Goal: Check status: Check status

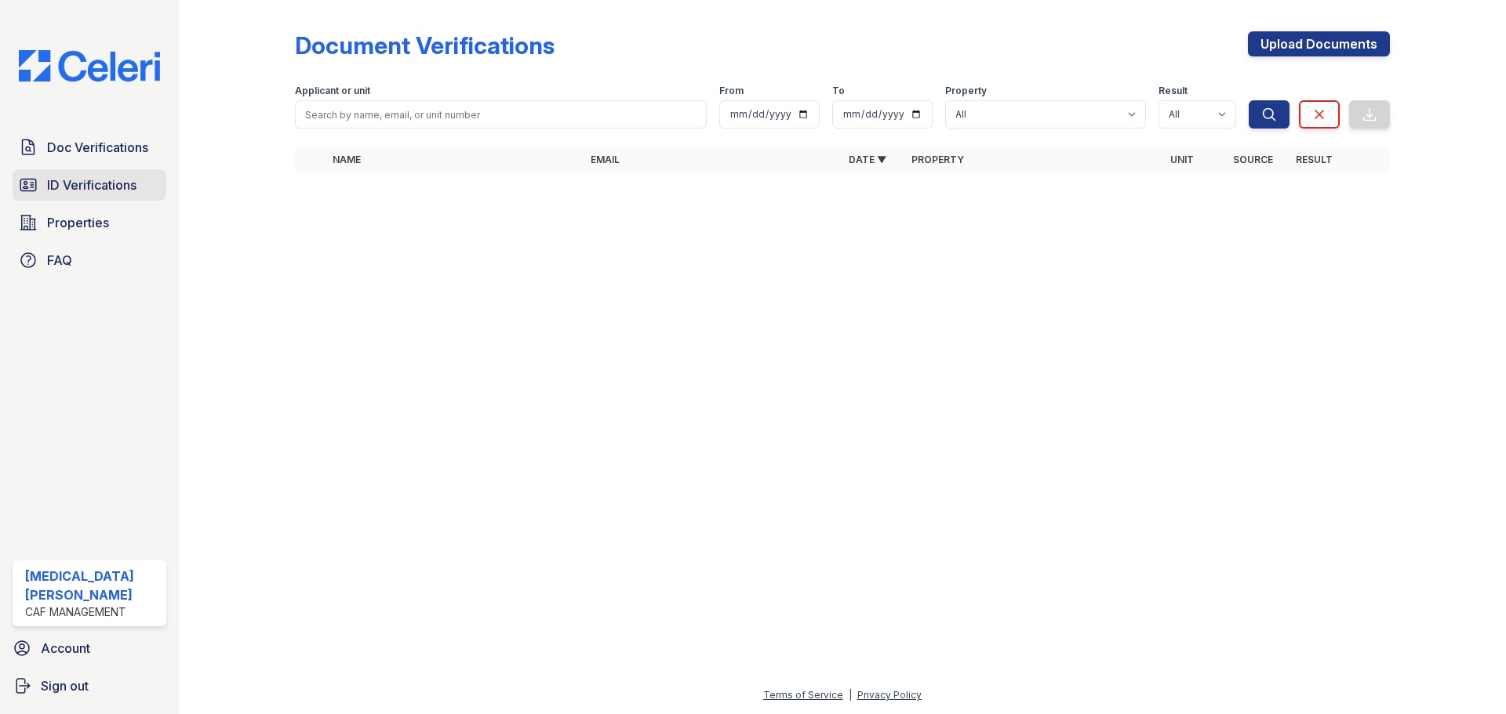
drag, startPoint x: 0, startPoint y: 0, endPoint x: 116, endPoint y: 184, distance: 217.8
click at [116, 184] on span "ID Verifications" at bounding box center [91, 185] width 89 height 19
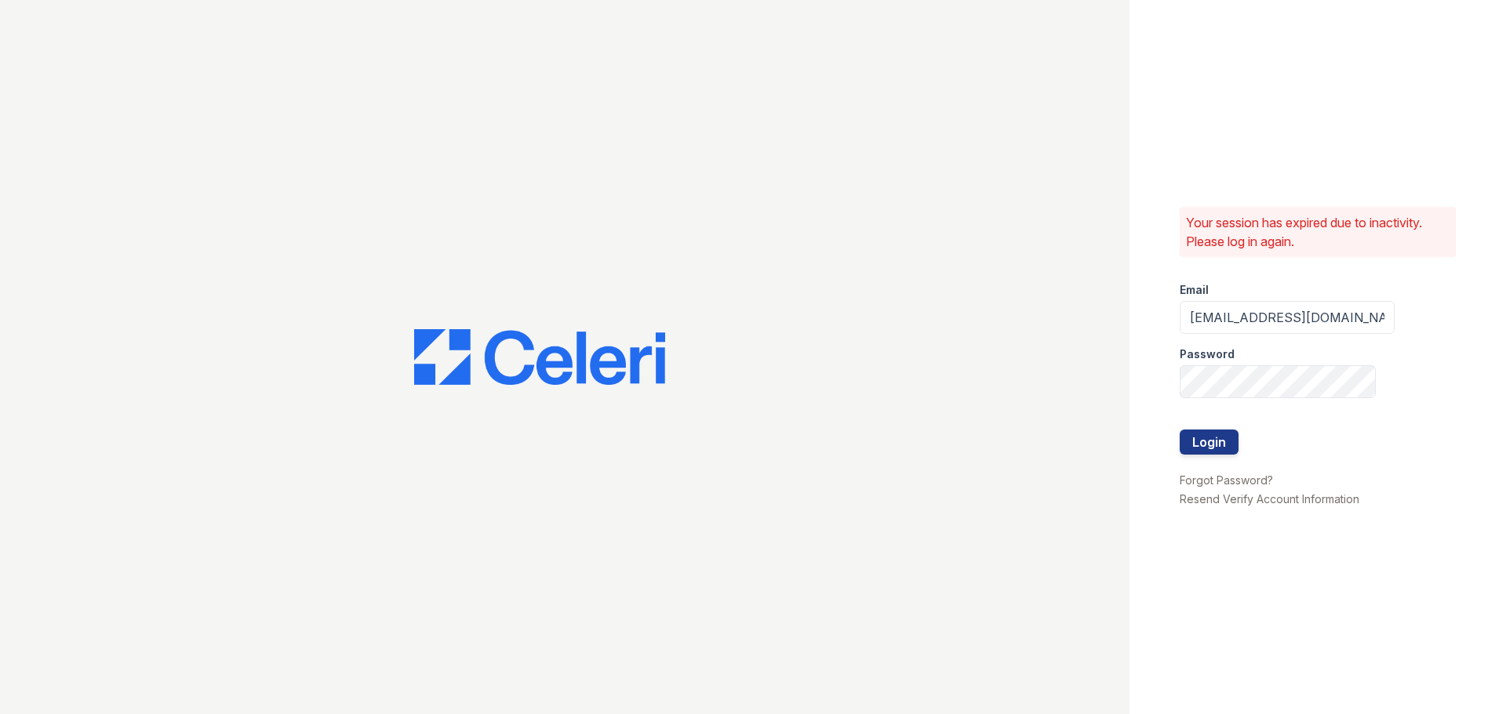
click at [1199, 428] on div at bounding box center [1287, 413] width 215 height 31
click at [1201, 439] on button "Login" at bounding box center [1209, 442] width 59 height 25
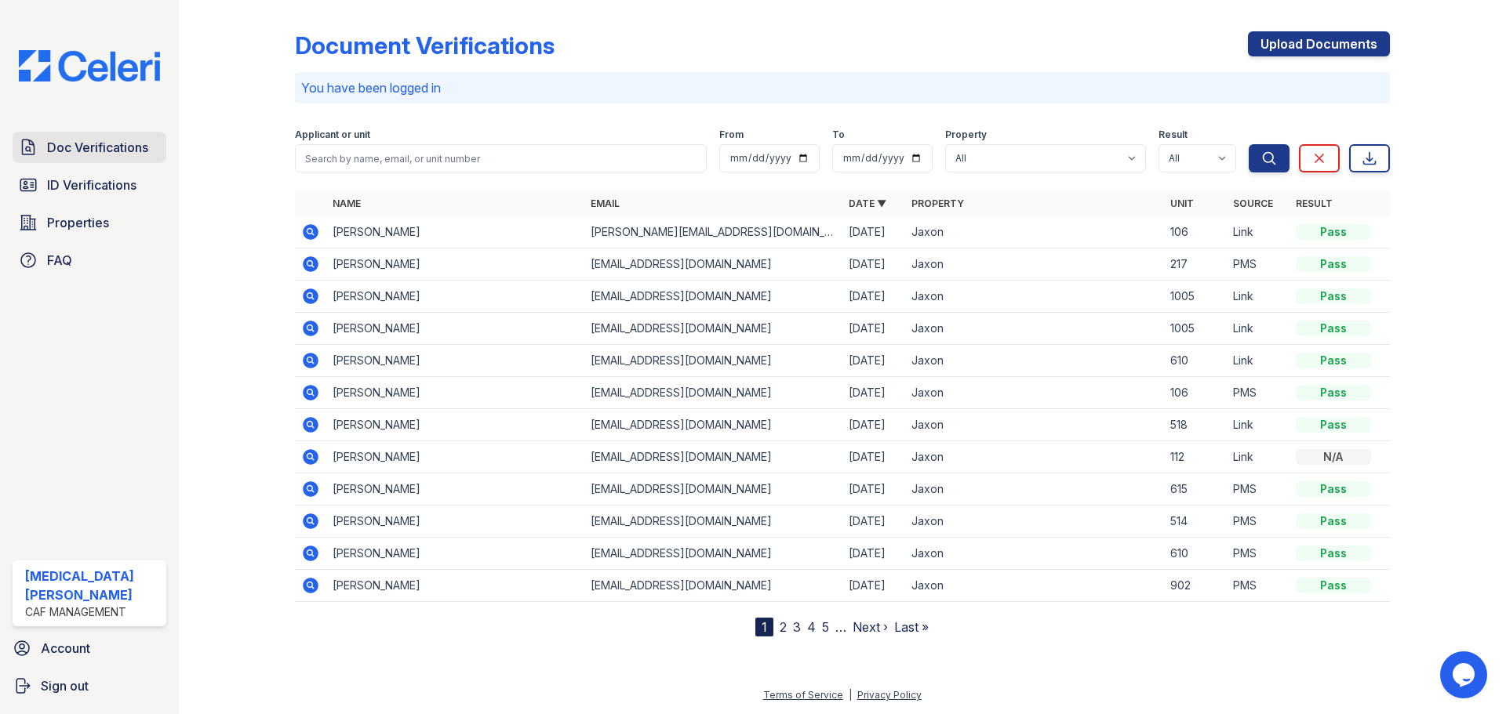
click at [95, 151] on span "Doc Verifications" at bounding box center [97, 147] width 101 height 19
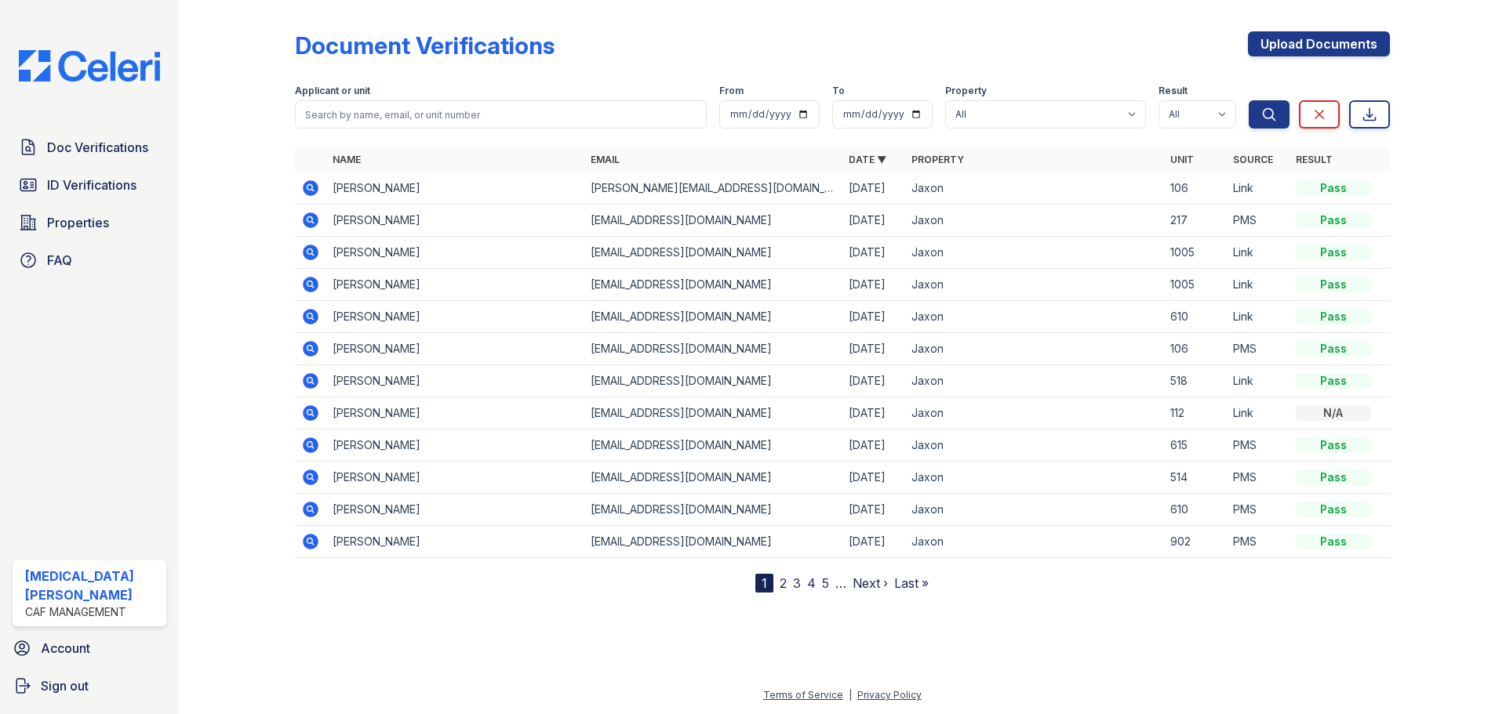
click at [362, 220] on td "Jewel Newsome" at bounding box center [455, 221] width 258 height 32
click at [301, 216] on icon at bounding box center [310, 220] width 19 height 19
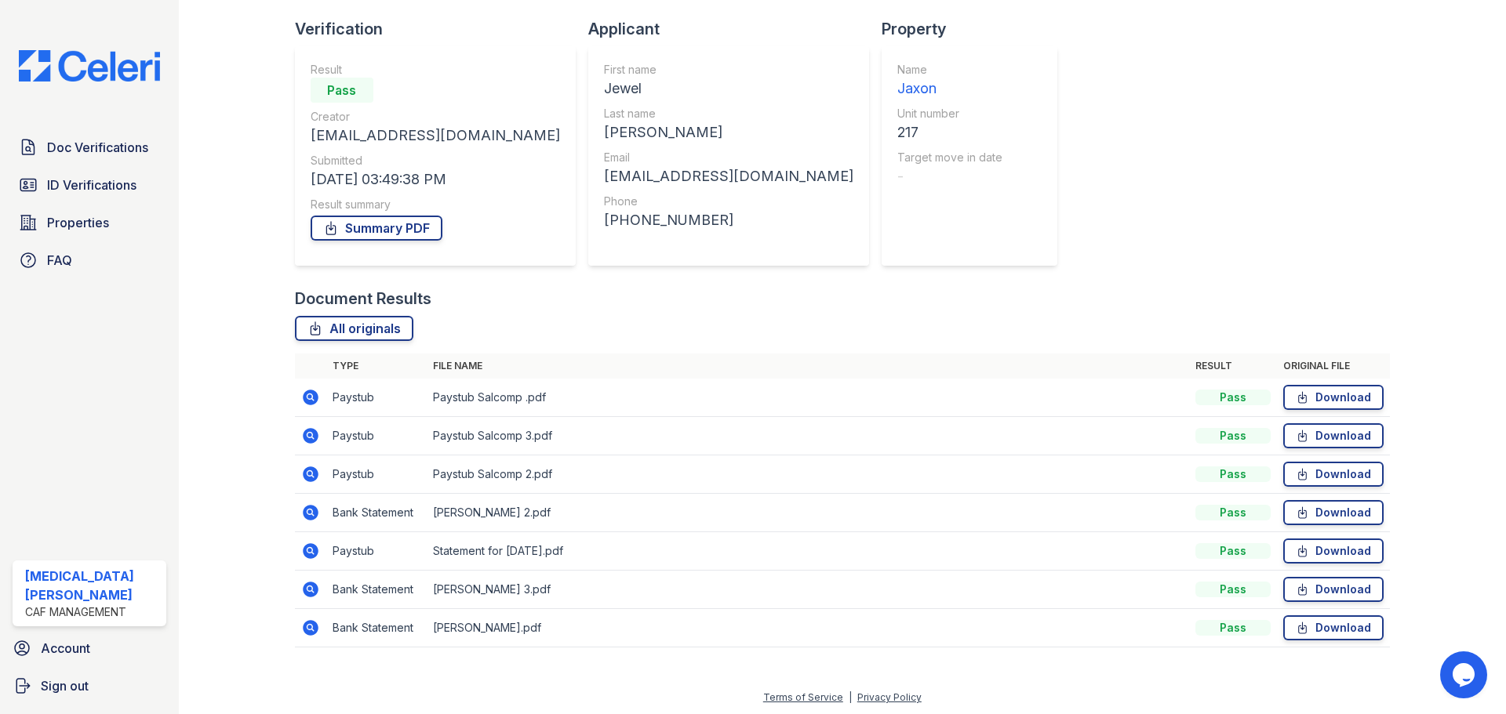
scroll to position [100, 0]
click at [305, 587] on icon at bounding box center [311, 588] width 16 height 16
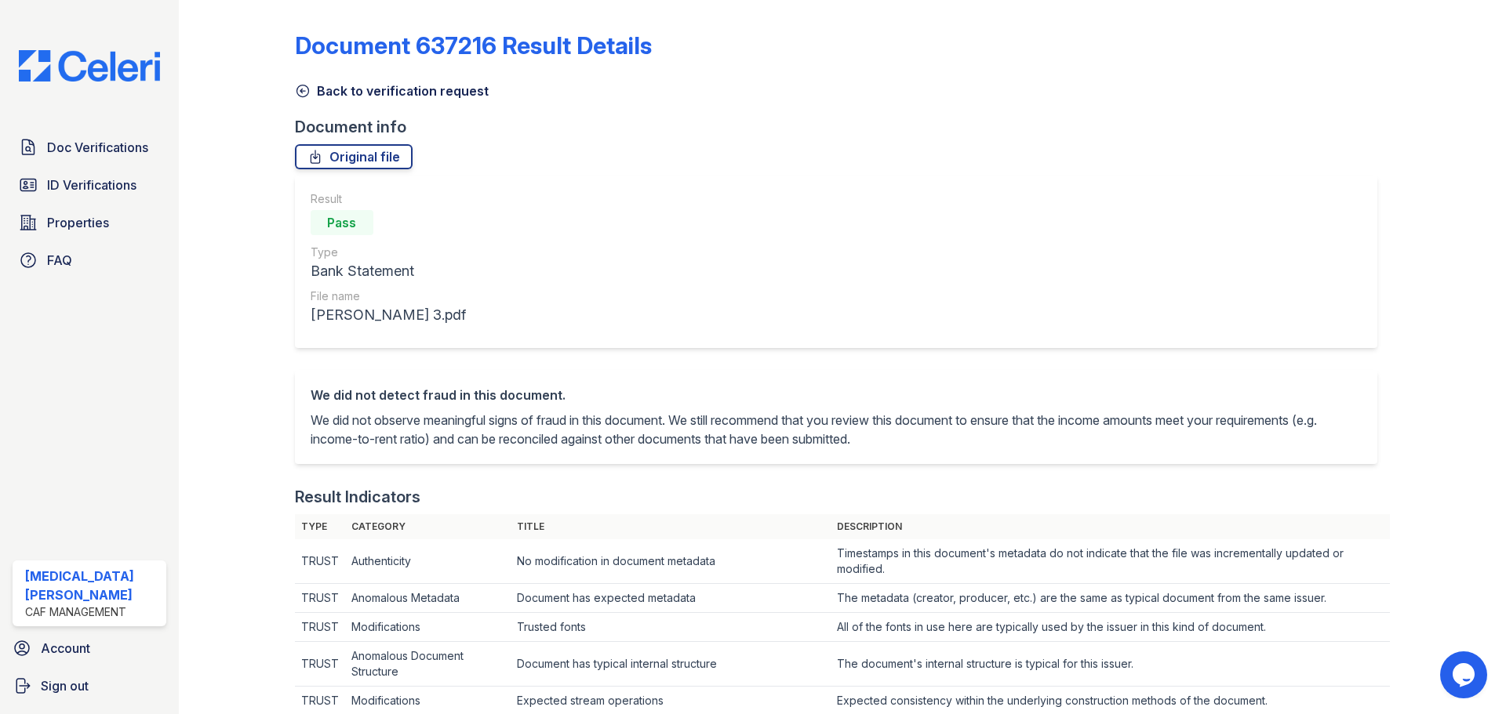
click at [344, 94] on link "Back to verification request" at bounding box center [392, 91] width 194 height 19
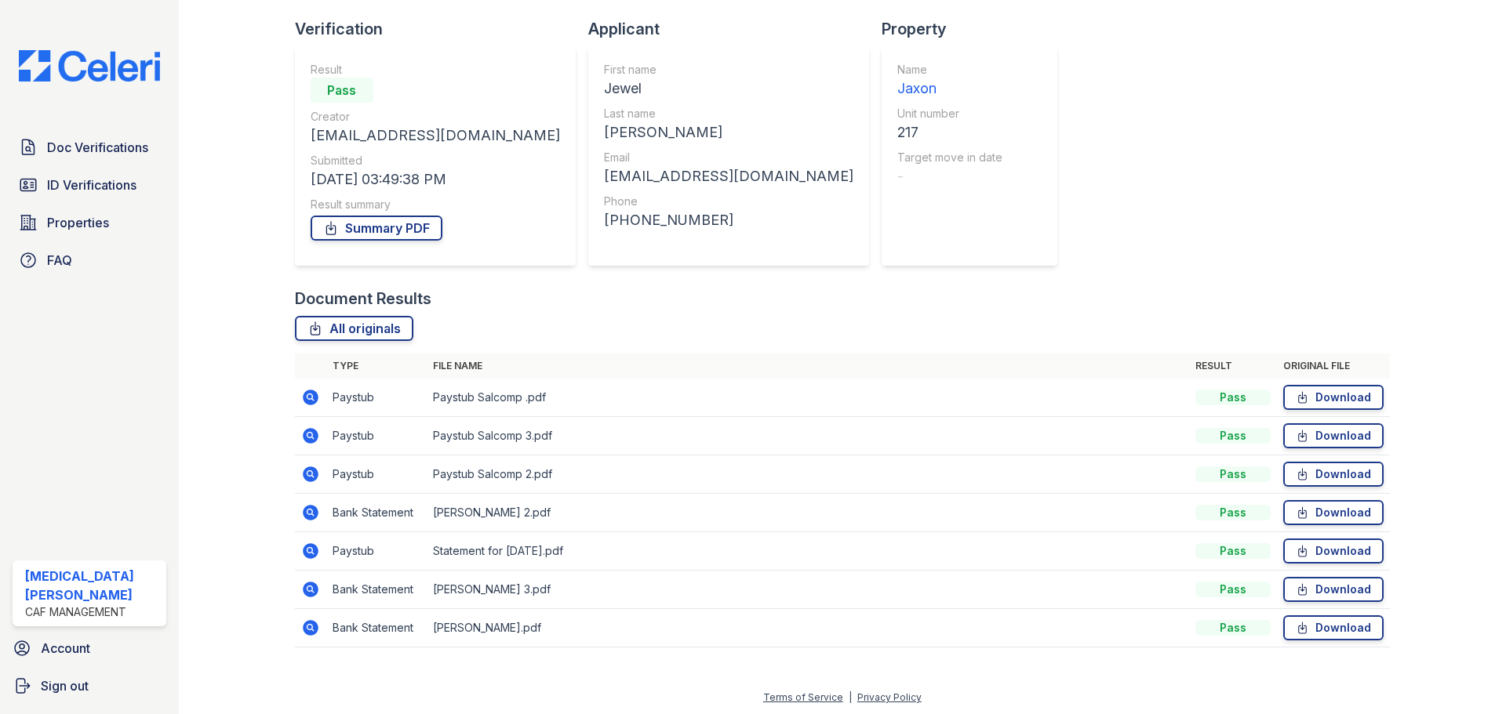
scroll to position [100, 0]
click at [313, 551] on icon at bounding box center [311, 549] width 16 height 16
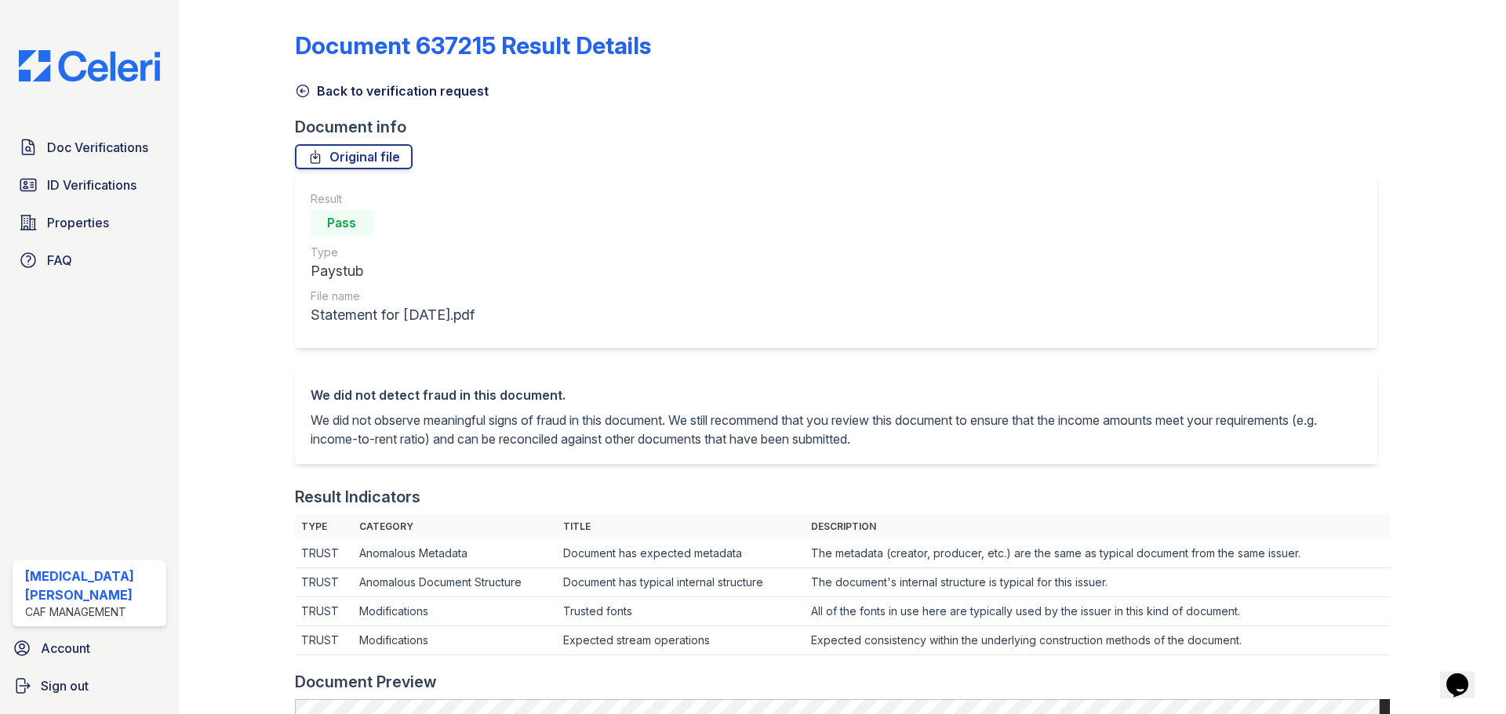
click at [304, 92] on icon at bounding box center [303, 91] width 16 height 16
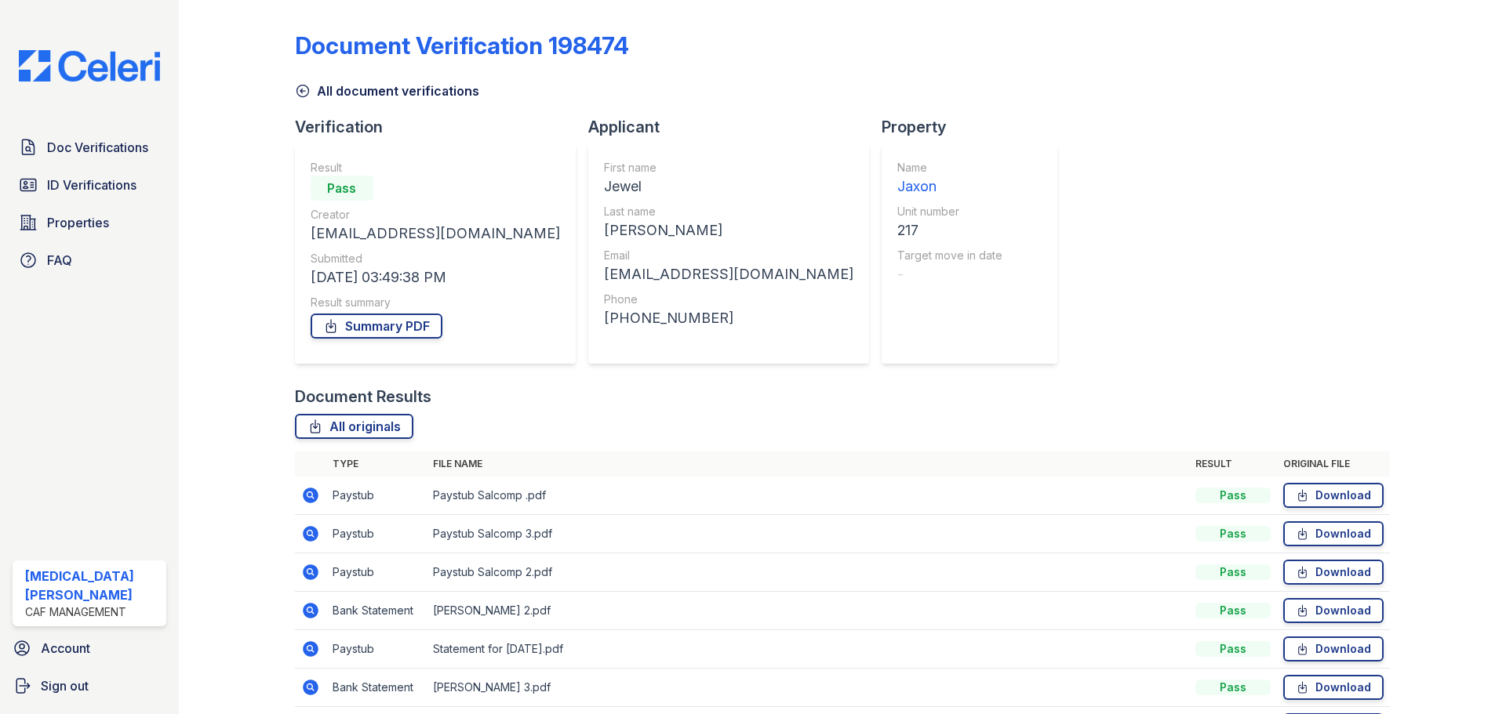
click at [314, 582] on td at bounding box center [310, 573] width 31 height 38
click at [314, 577] on icon at bounding box center [311, 573] width 16 height 16
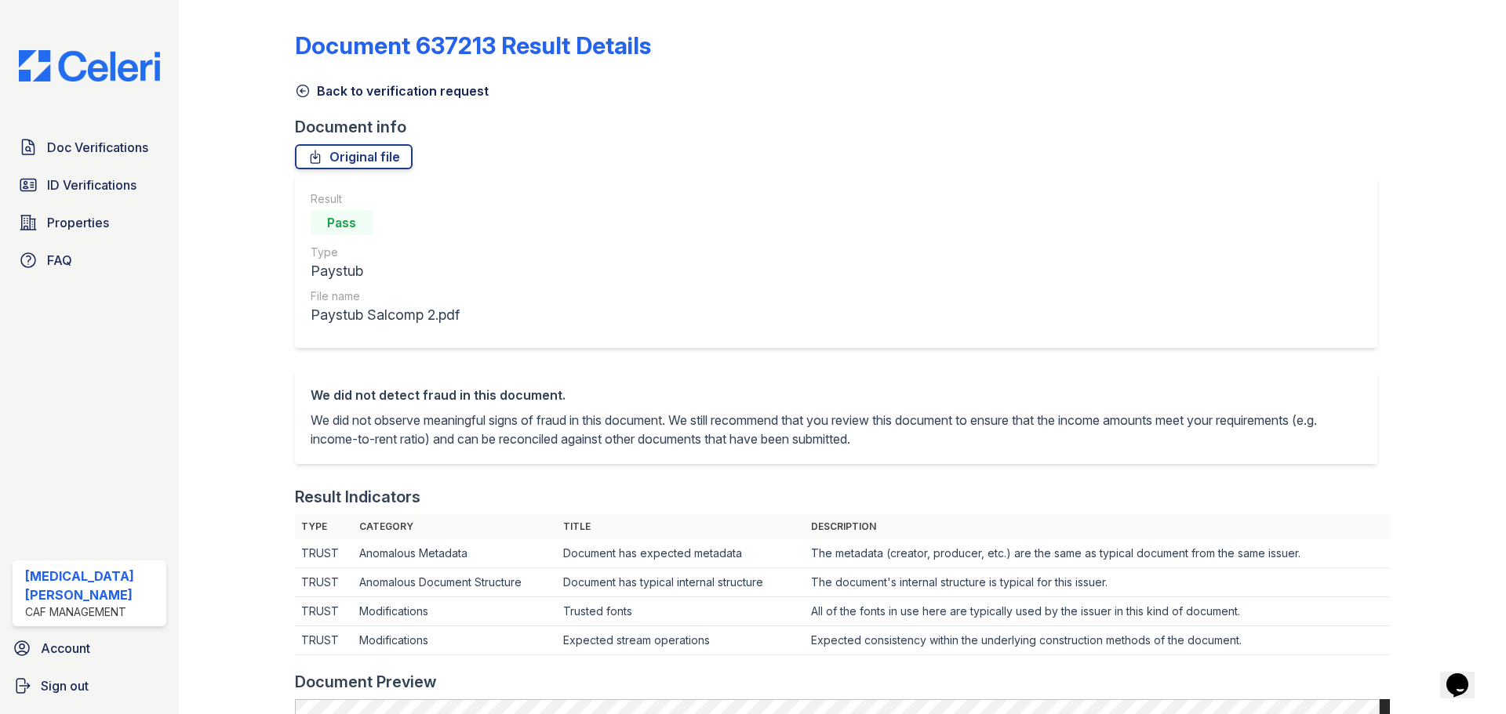
click at [354, 97] on link "Back to verification request" at bounding box center [392, 91] width 194 height 19
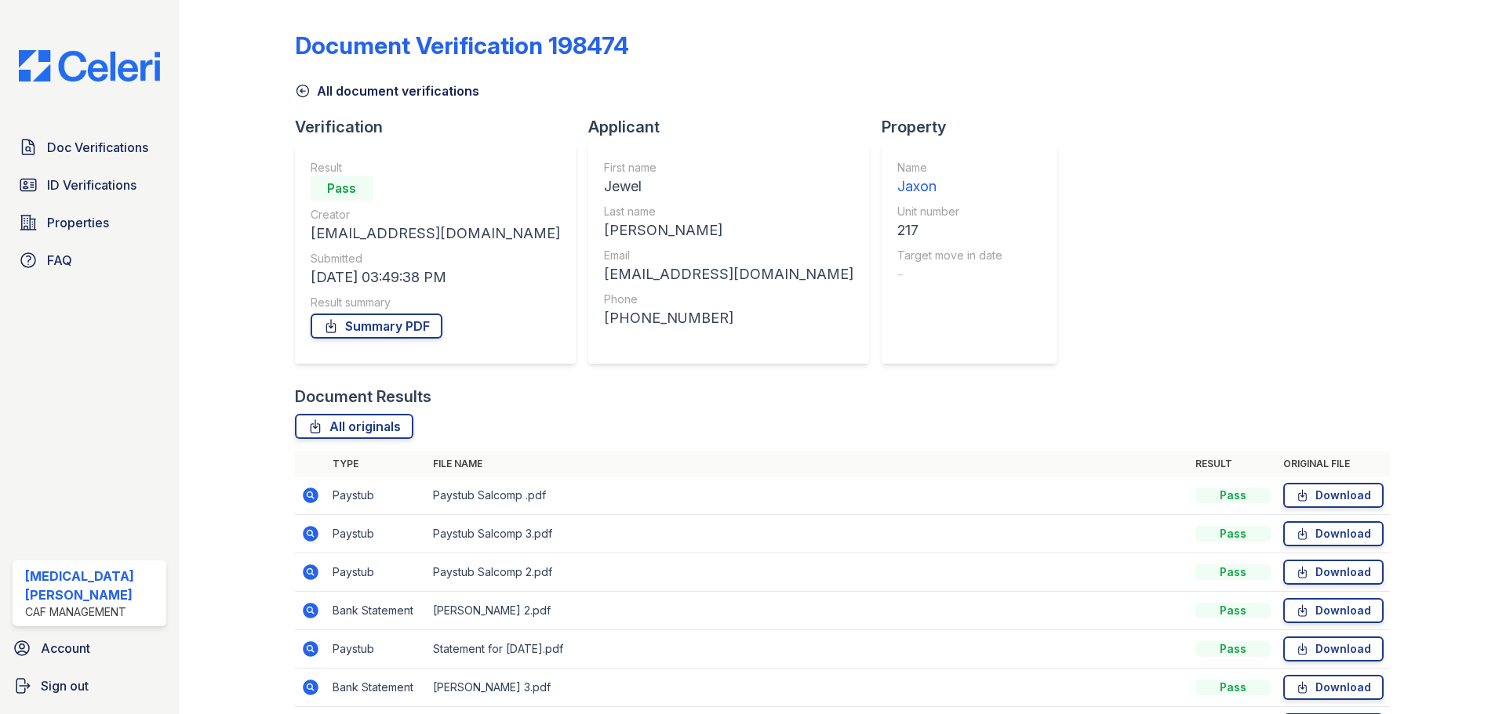
click at [301, 576] on icon at bounding box center [310, 572] width 19 height 19
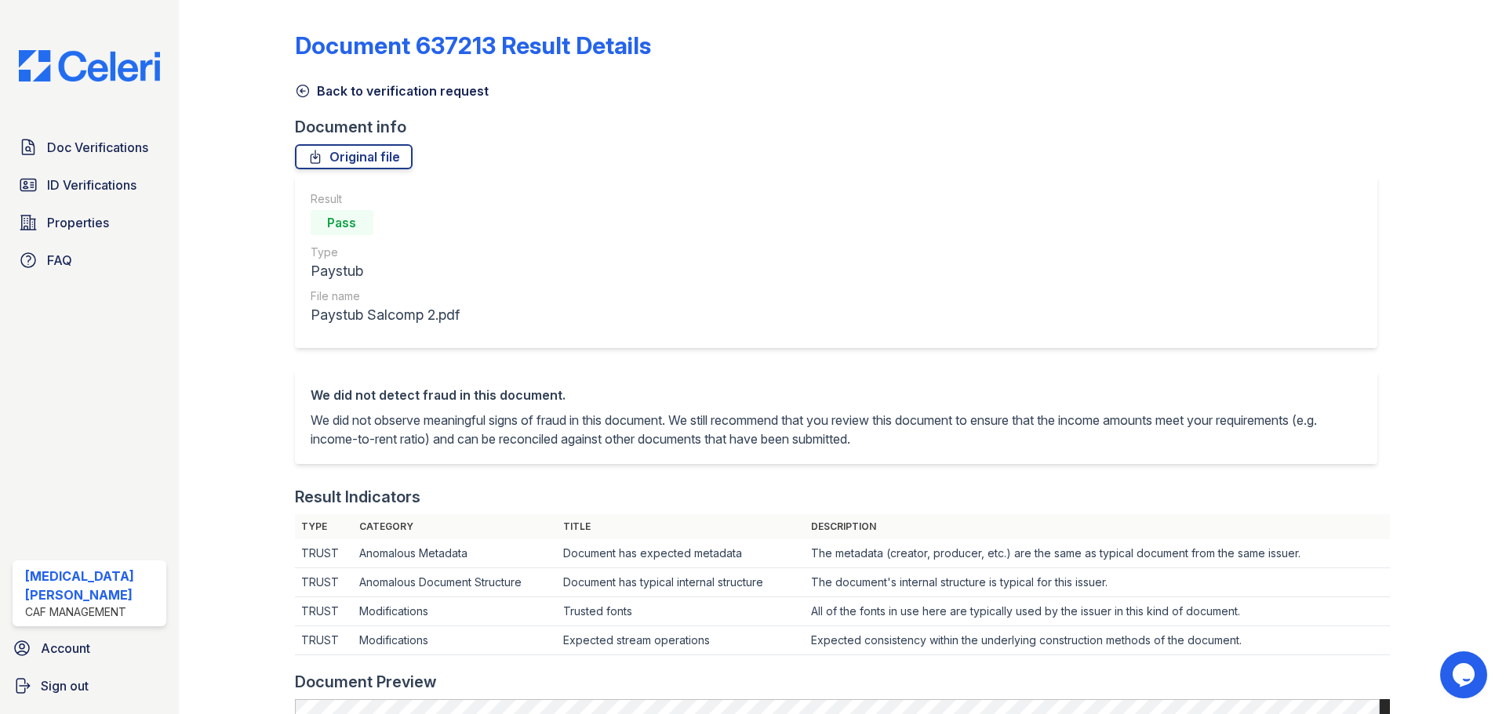
click at [371, 92] on link "Back to verification request" at bounding box center [392, 91] width 194 height 19
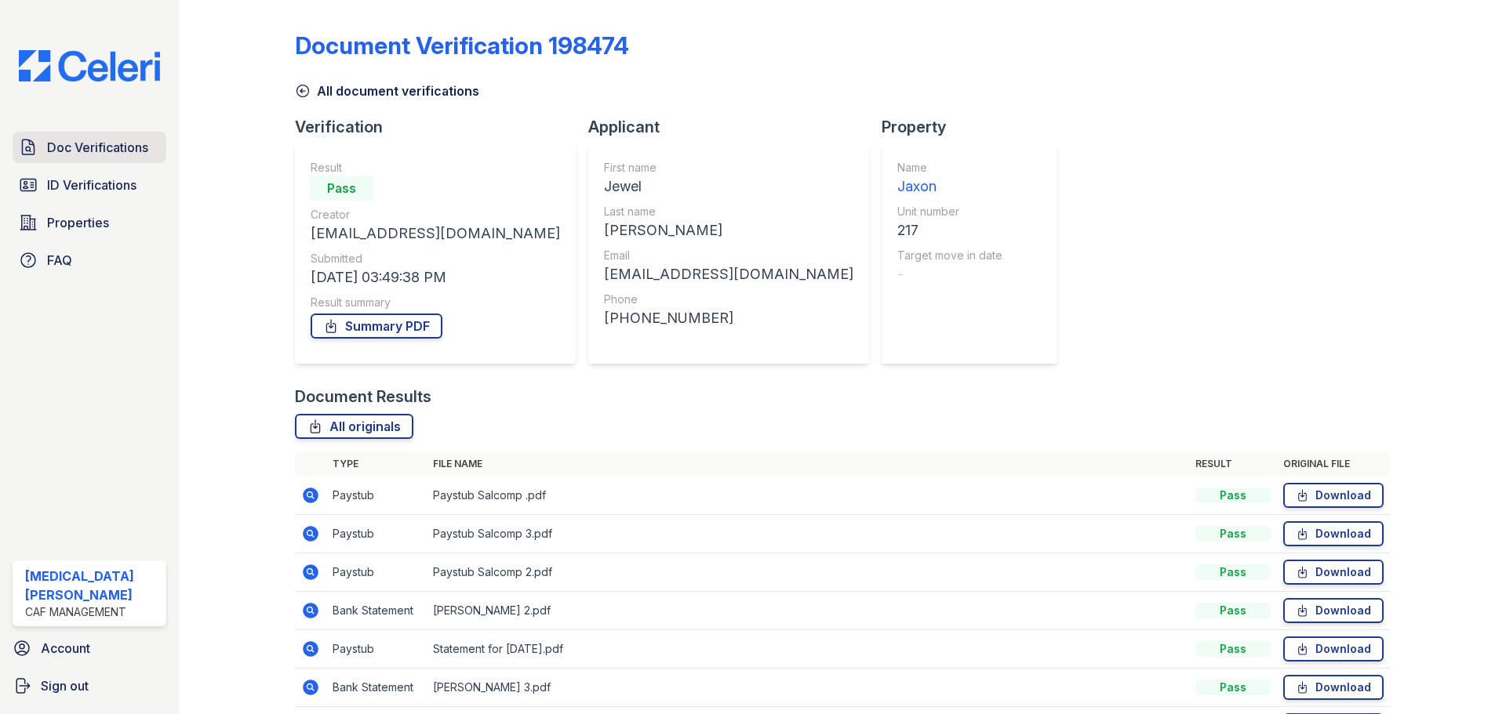
click at [93, 156] on span "Doc Verifications" at bounding box center [97, 147] width 101 height 19
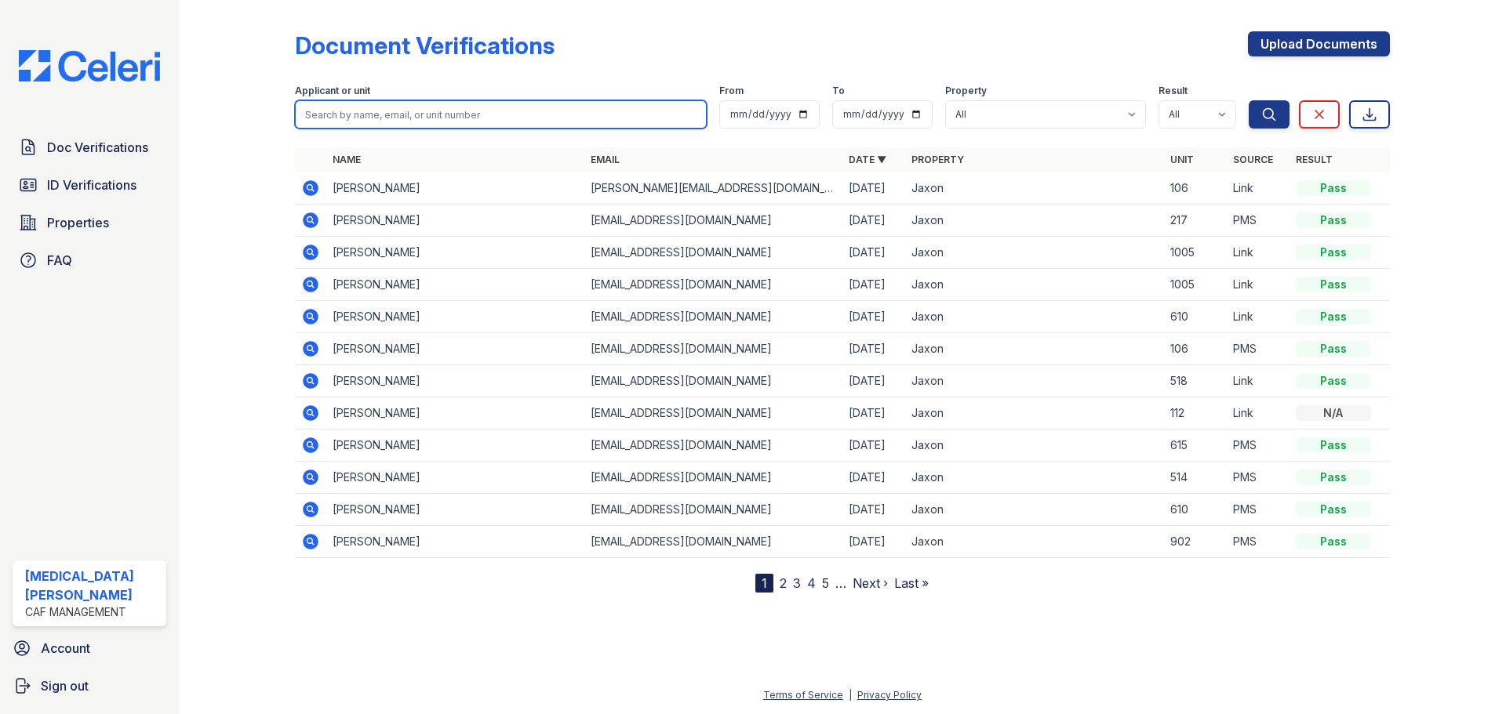
click at [376, 108] on input "search" at bounding box center [501, 114] width 412 height 28
type input "nataliya"
click at [1249, 100] on button "Search" at bounding box center [1269, 114] width 41 height 28
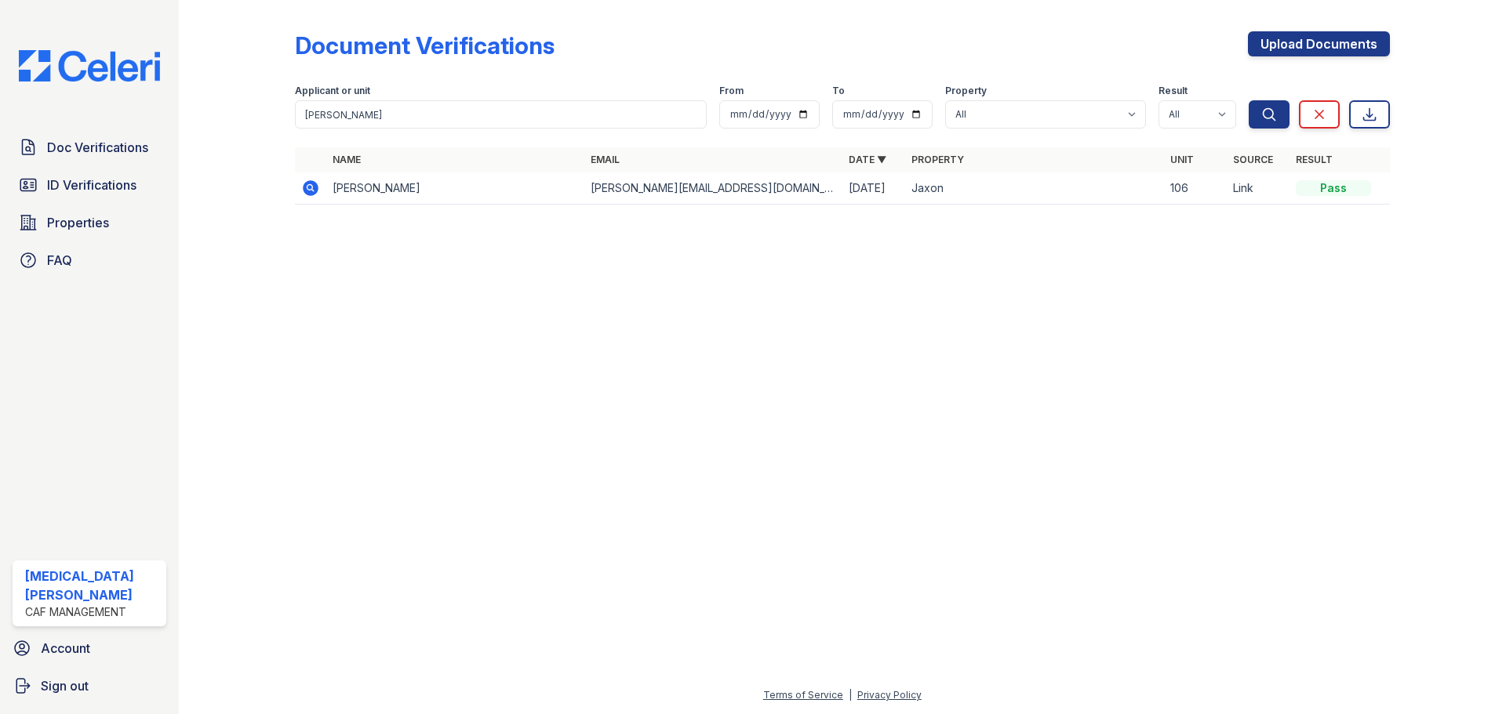
click at [307, 190] on icon at bounding box center [311, 188] width 16 height 16
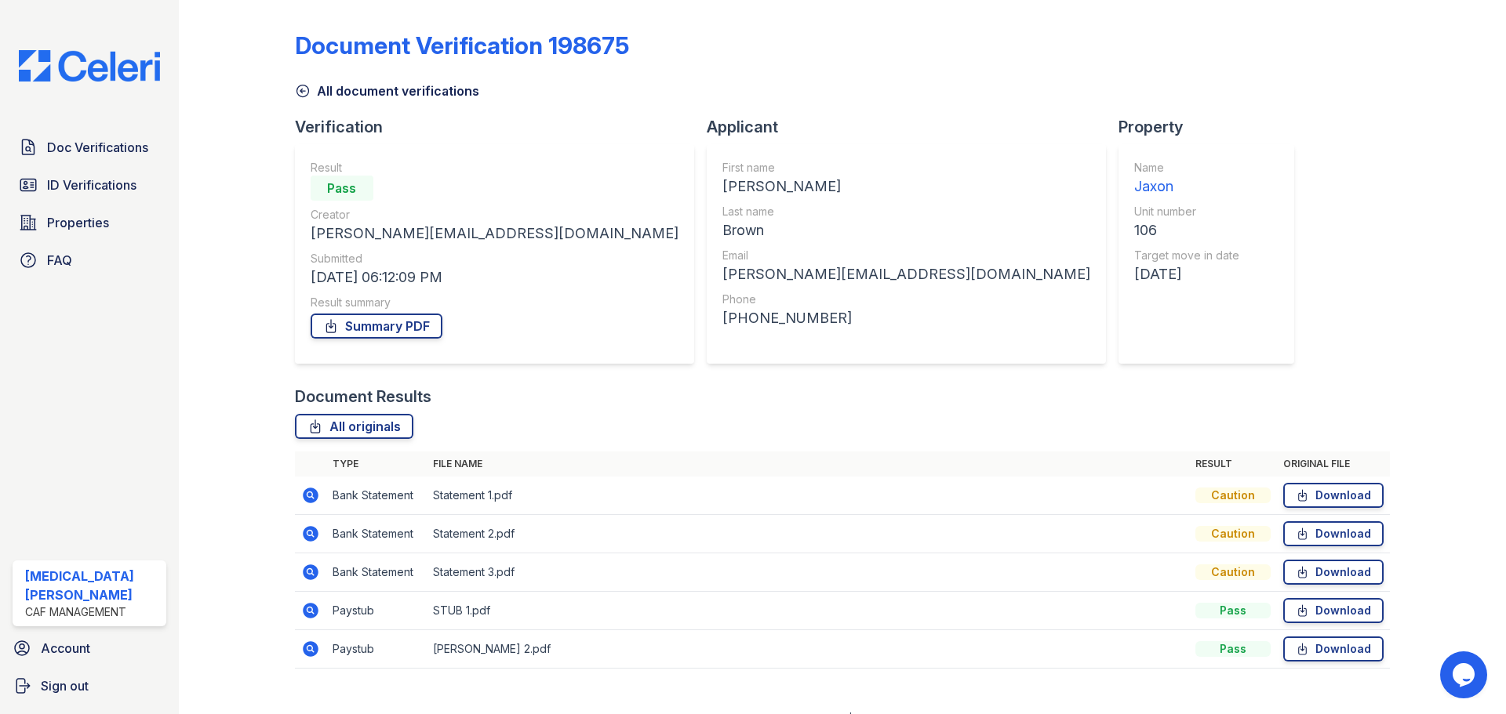
click at [320, 93] on link "All document verifications" at bounding box center [387, 91] width 184 height 19
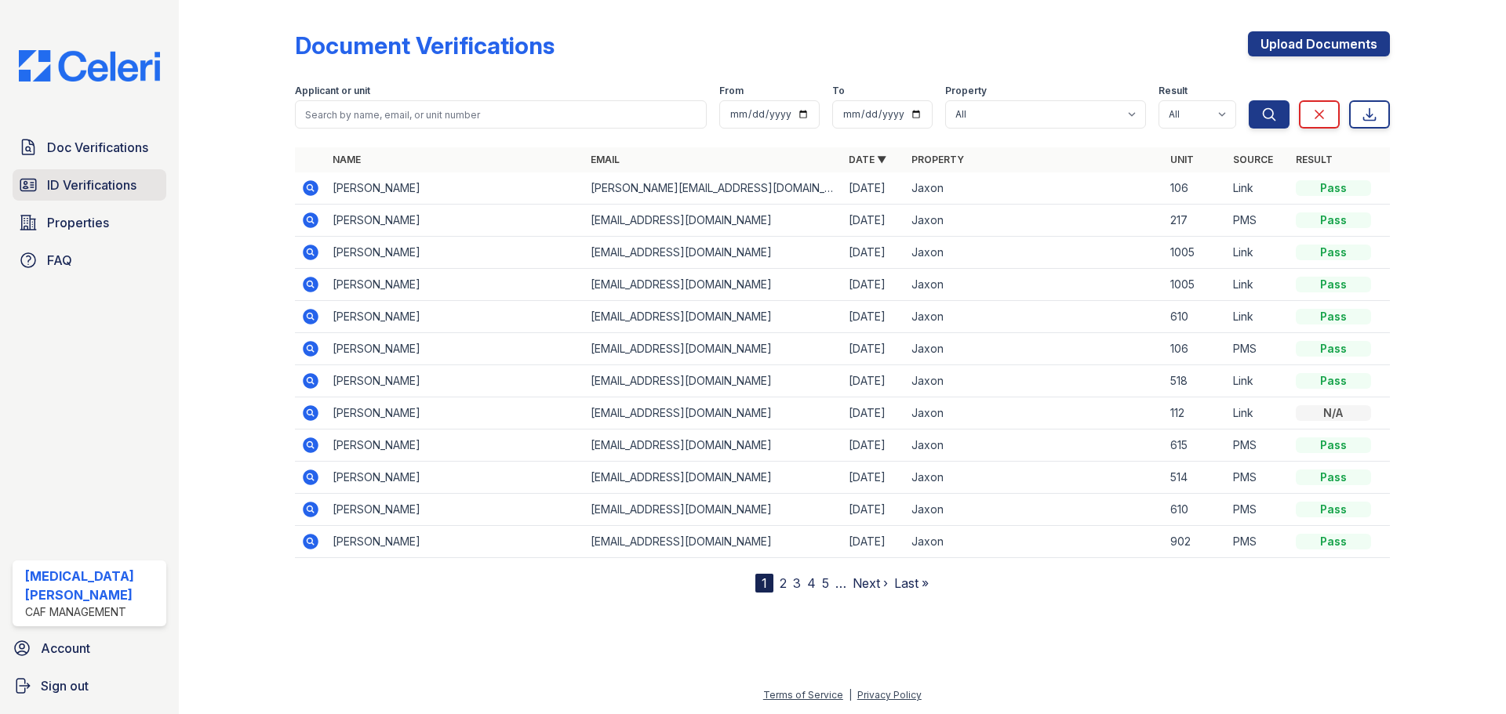
click at [89, 194] on span "ID Verifications" at bounding box center [91, 185] width 89 height 19
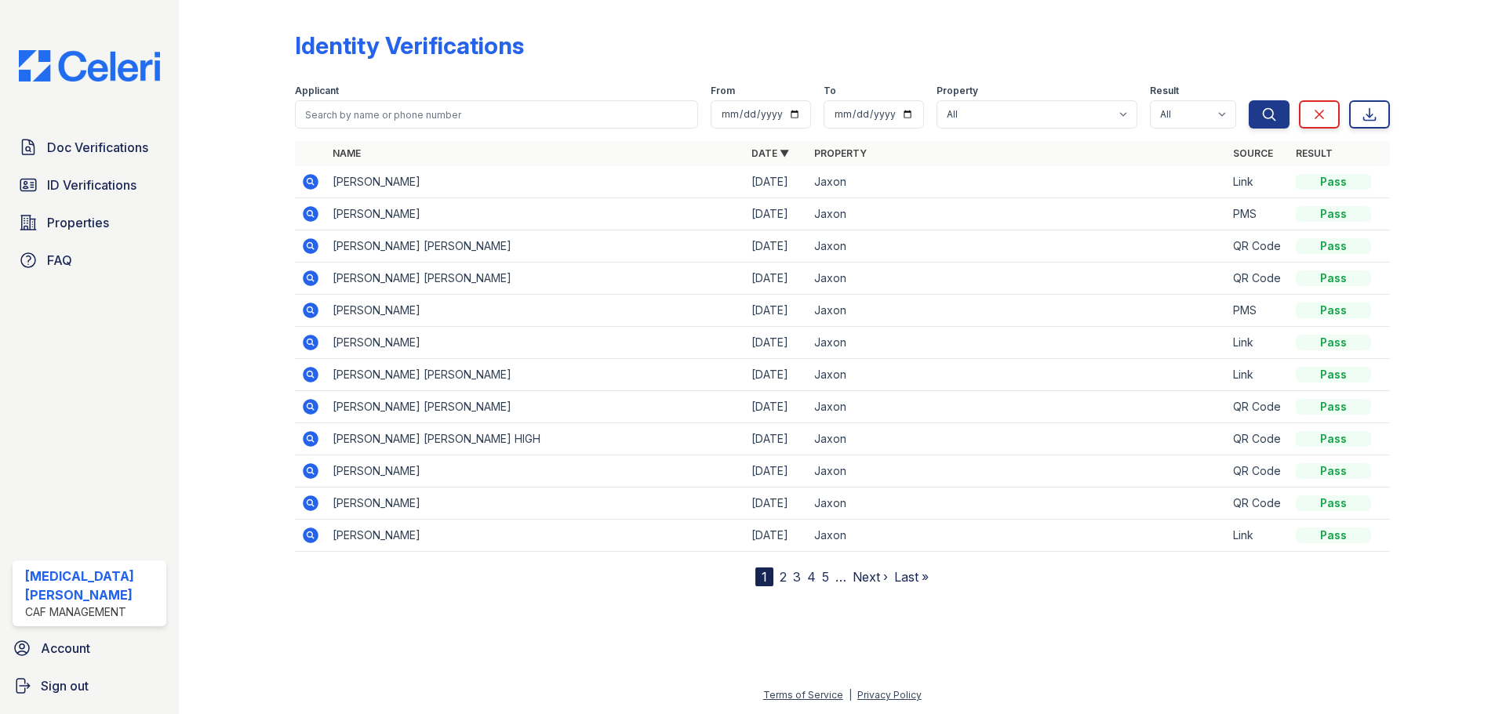
click at [314, 474] on icon at bounding box center [311, 472] width 16 height 16
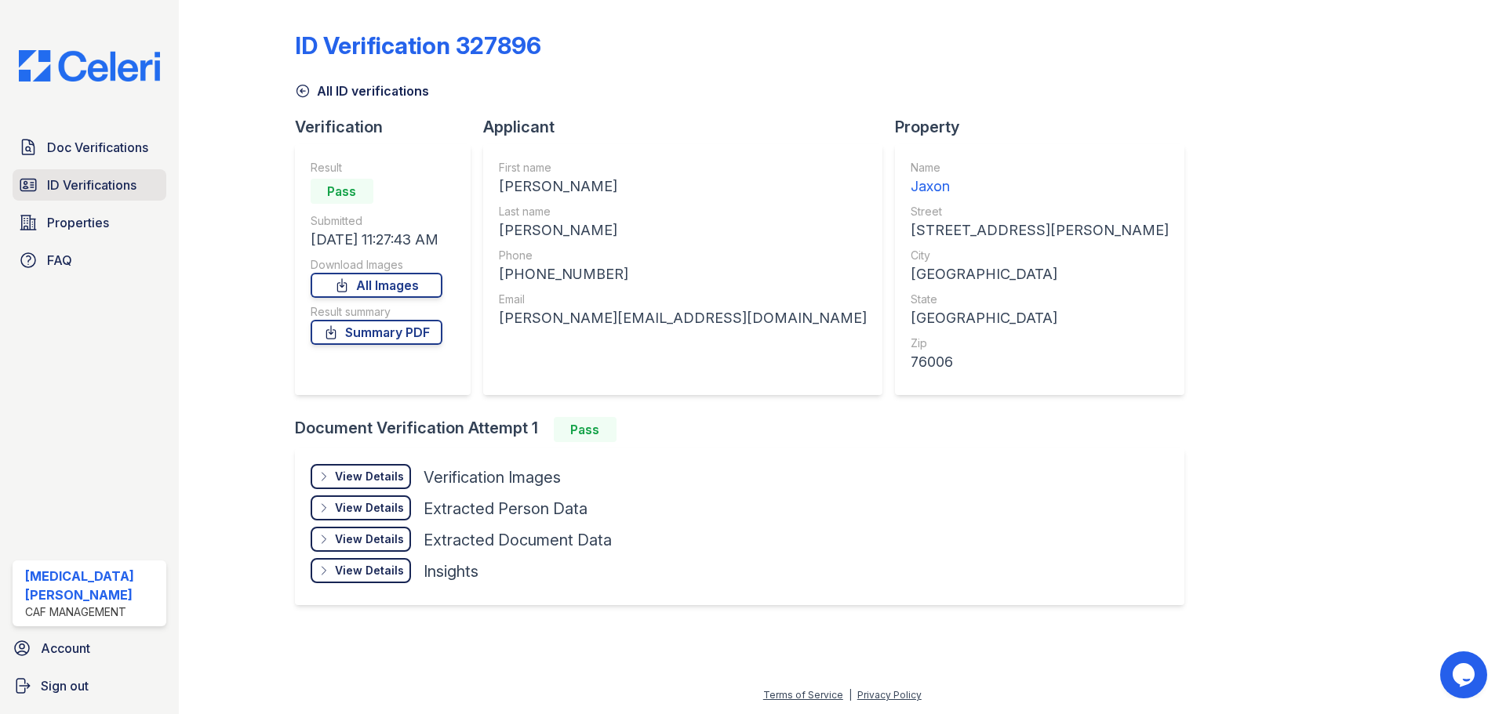
click at [99, 176] on span "ID Verifications" at bounding box center [91, 185] width 89 height 19
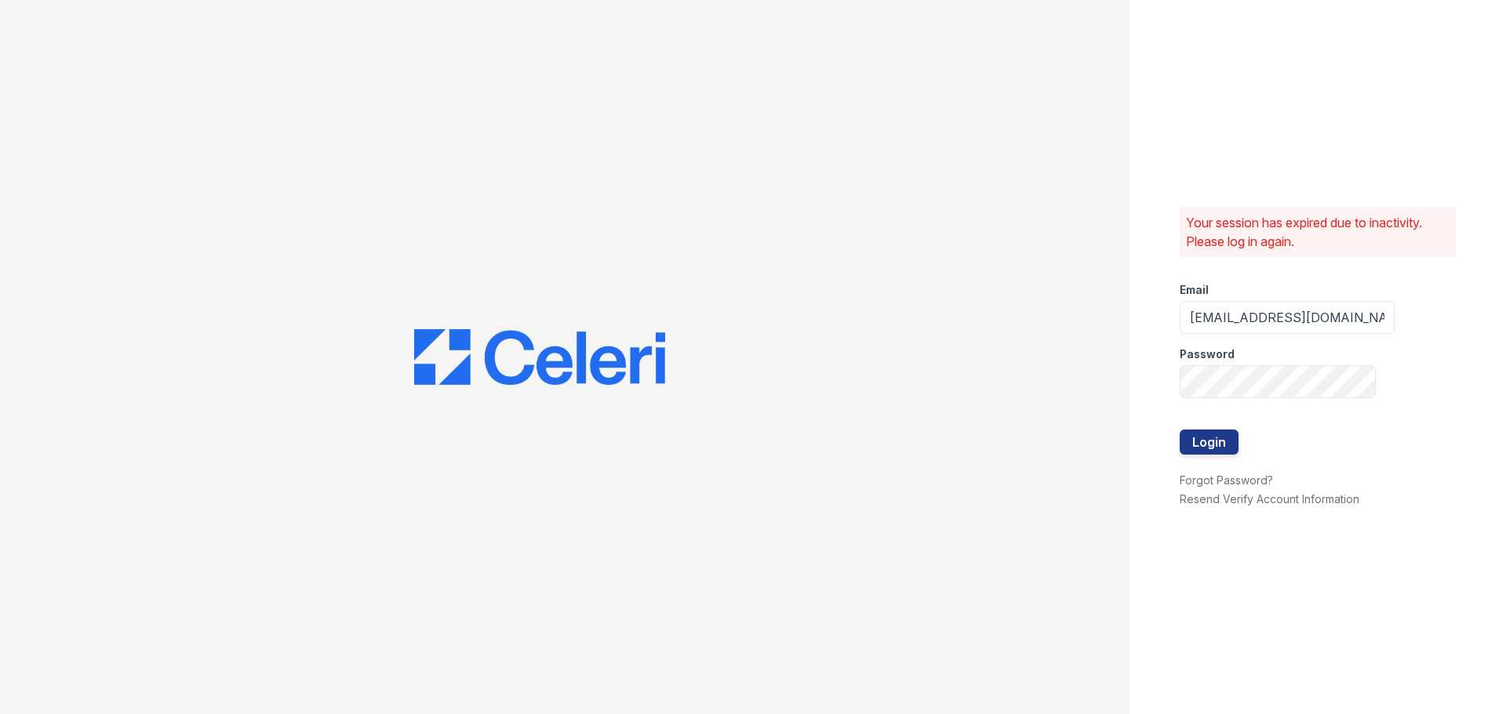
click at [1178, 438] on div "Your session has expired due to inactivity. Please log in again. Email [EMAIL_A…" at bounding box center [1317, 357] width 376 height 714
click at [1209, 440] on button "Login" at bounding box center [1209, 442] width 59 height 25
